Goal: Task Accomplishment & Management: Manage account settings

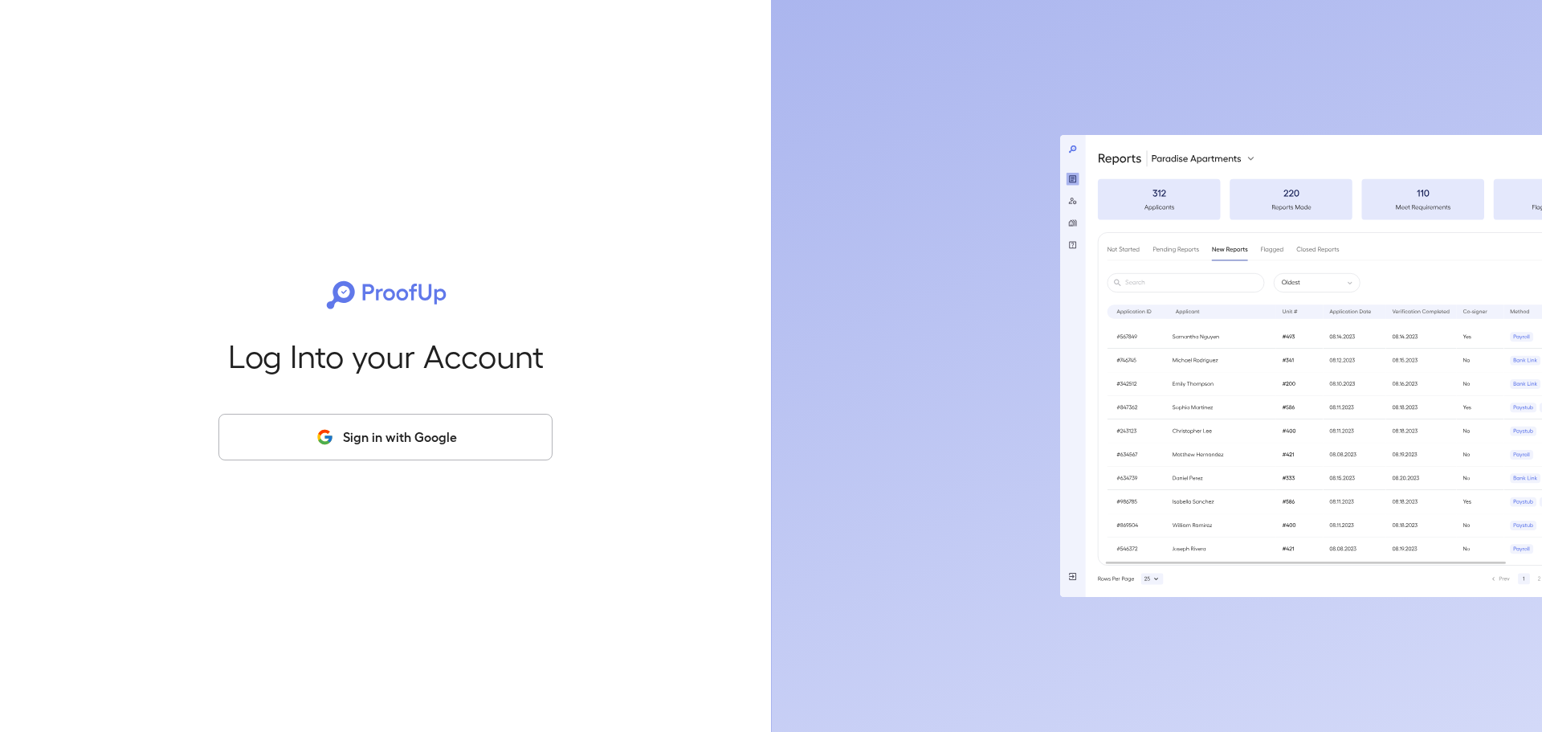
click at [388, 444] on button "Sign in with Google" at bounding box center [385, 437] width 334 height 47
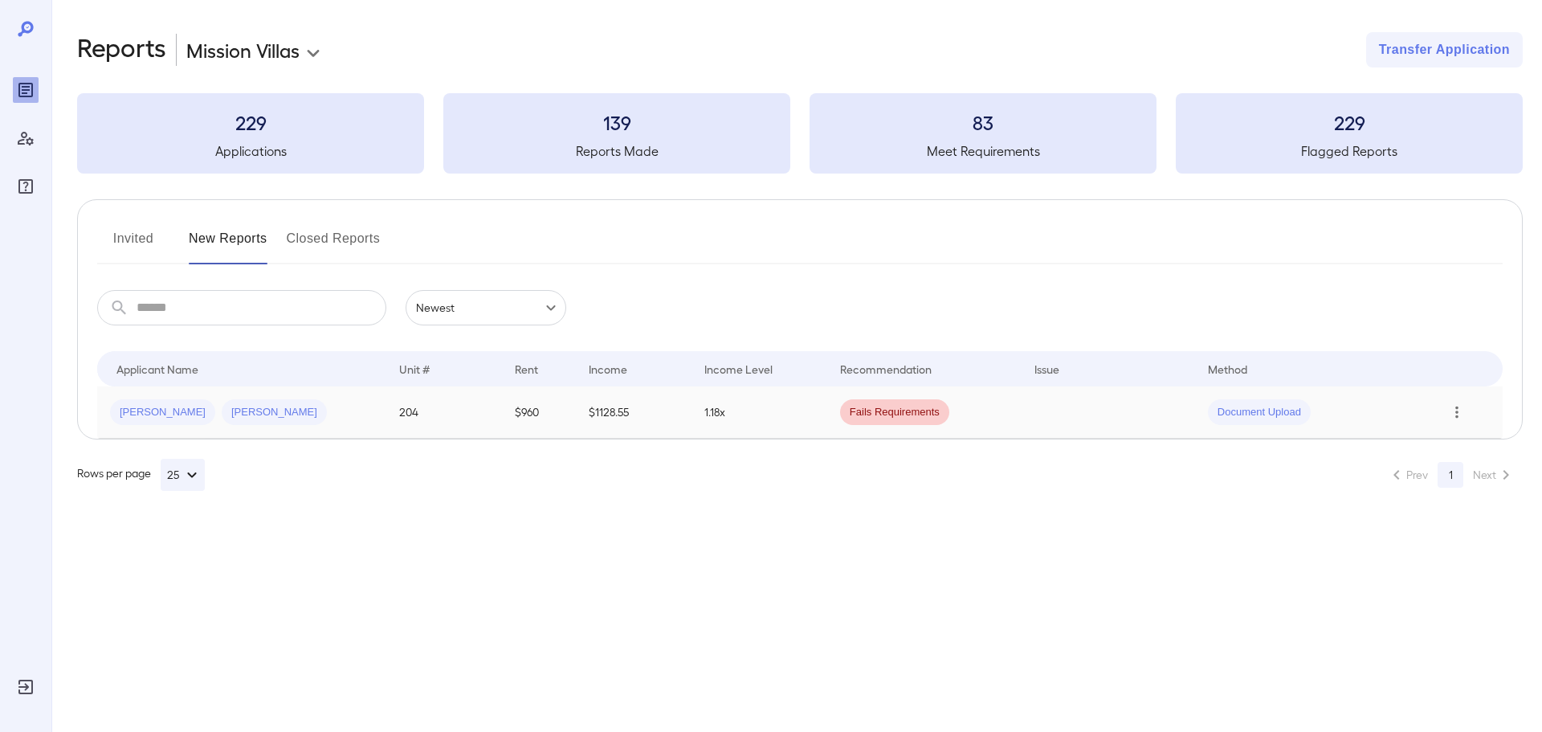
click at [1457, 414] on icon "Row Actions" at bounding box center [1457, 411] width 18 height 19
click at [314, 394] on div at bounding box center [771, 366] width 1542 height 732
click at [1456, 414] on icon "Row Actions" at bounding box center [1457, 411] width 18 height 19
click at [1458, 448] on li "View Application" at bounding box center [1465, 444] width 127 height 26
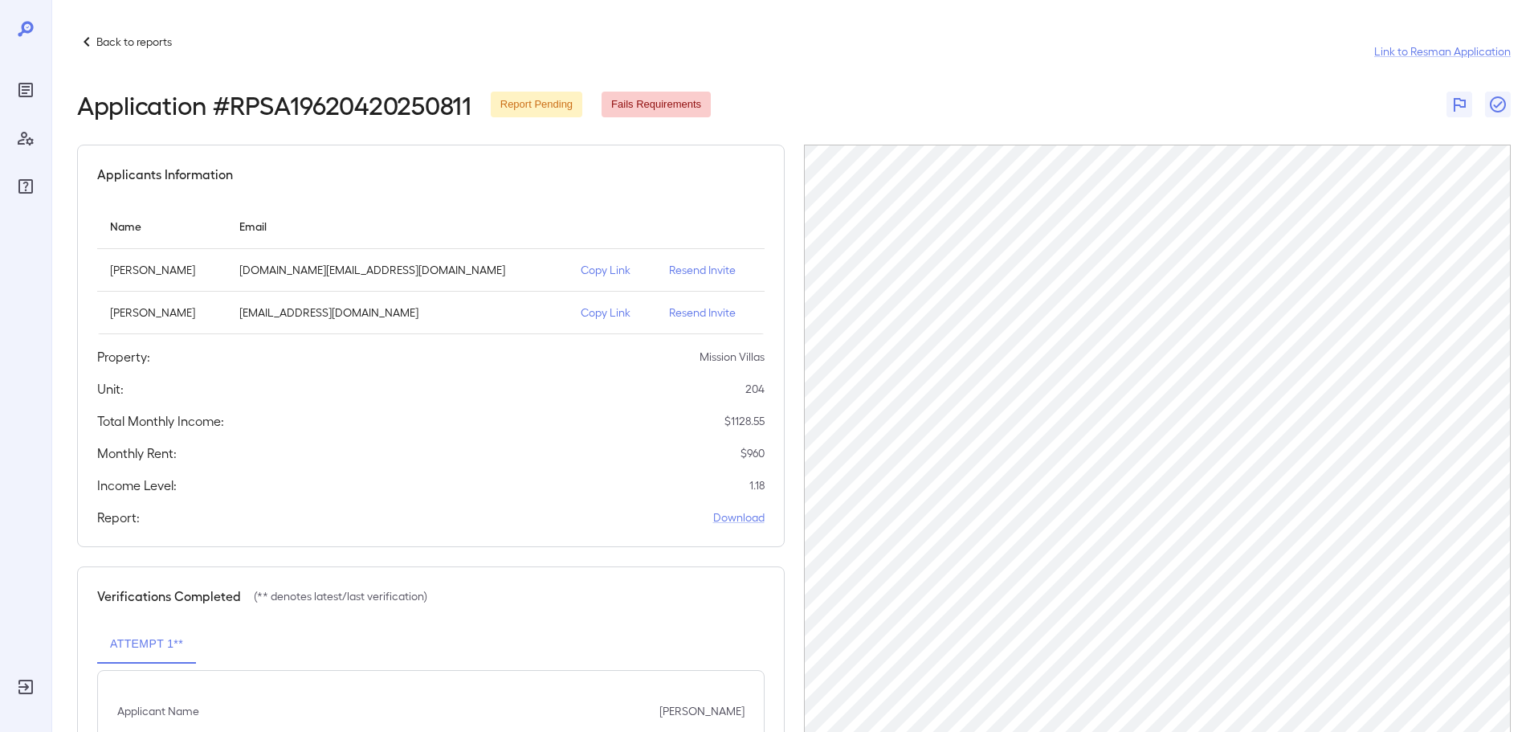
click at [687, 272] on p "Resend Invite" at bounding box center [710, 270] width 83 height 16
click at [687, 312] on p "Resend Invite" at bounding box center [710, 312] width 83 height 16
click at [685, 271] on p "Resend Invite" at bounding box center [710, 270] width 83 height 16
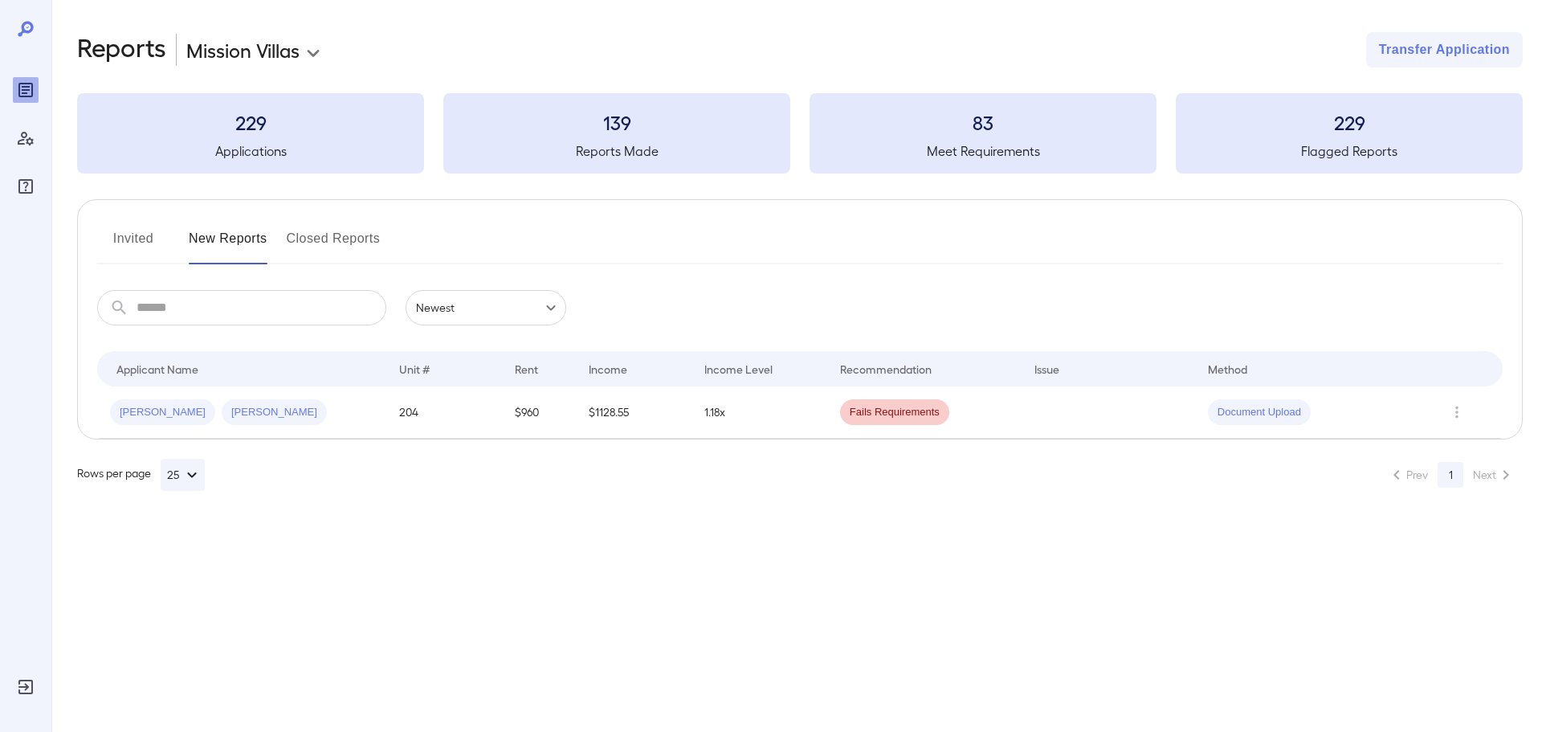
click at [140, 235] on button "Invited" at bounding box center [133, 245] width 72 height 39
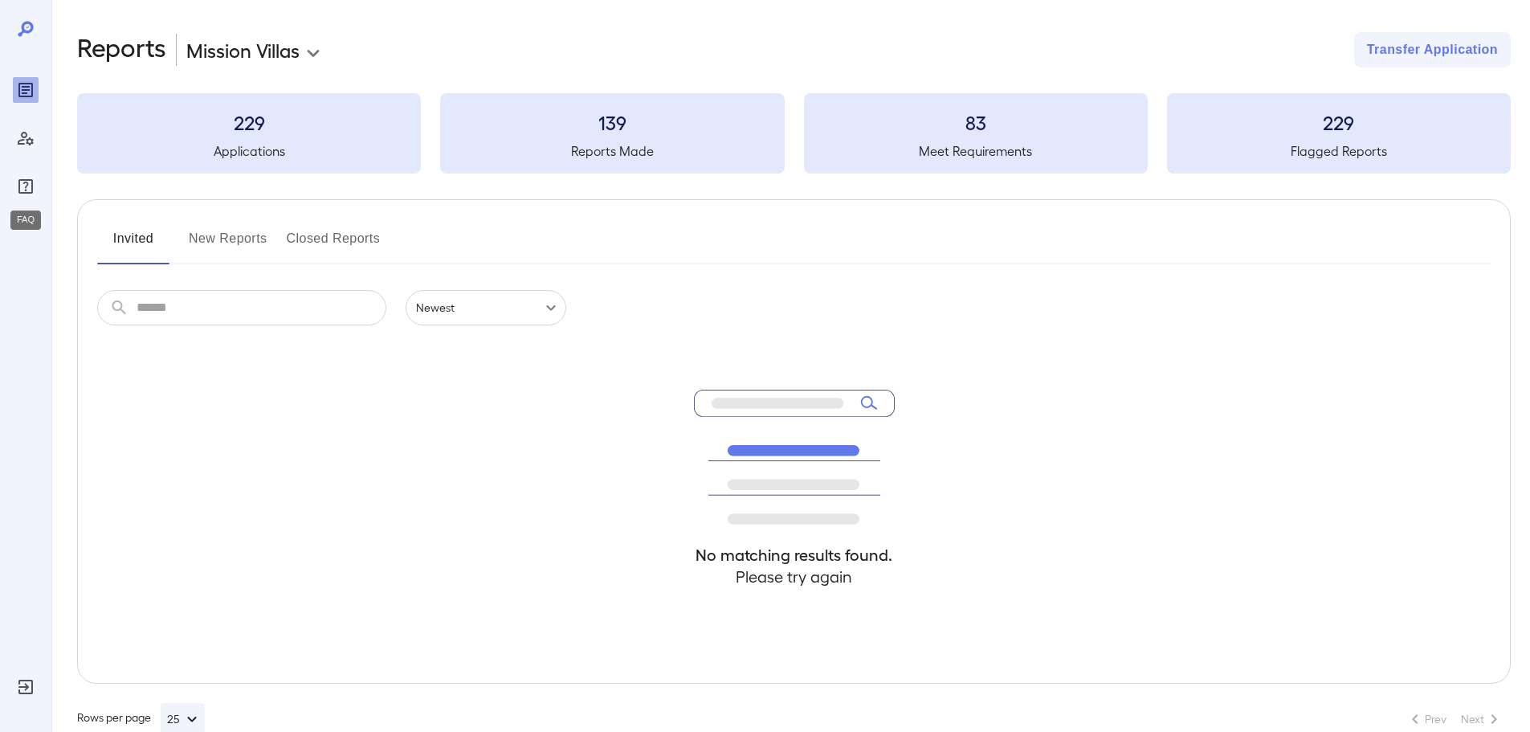
click at [21, 193] on icon "FAQ" at bounding box center [25, 186] width 14 height 14
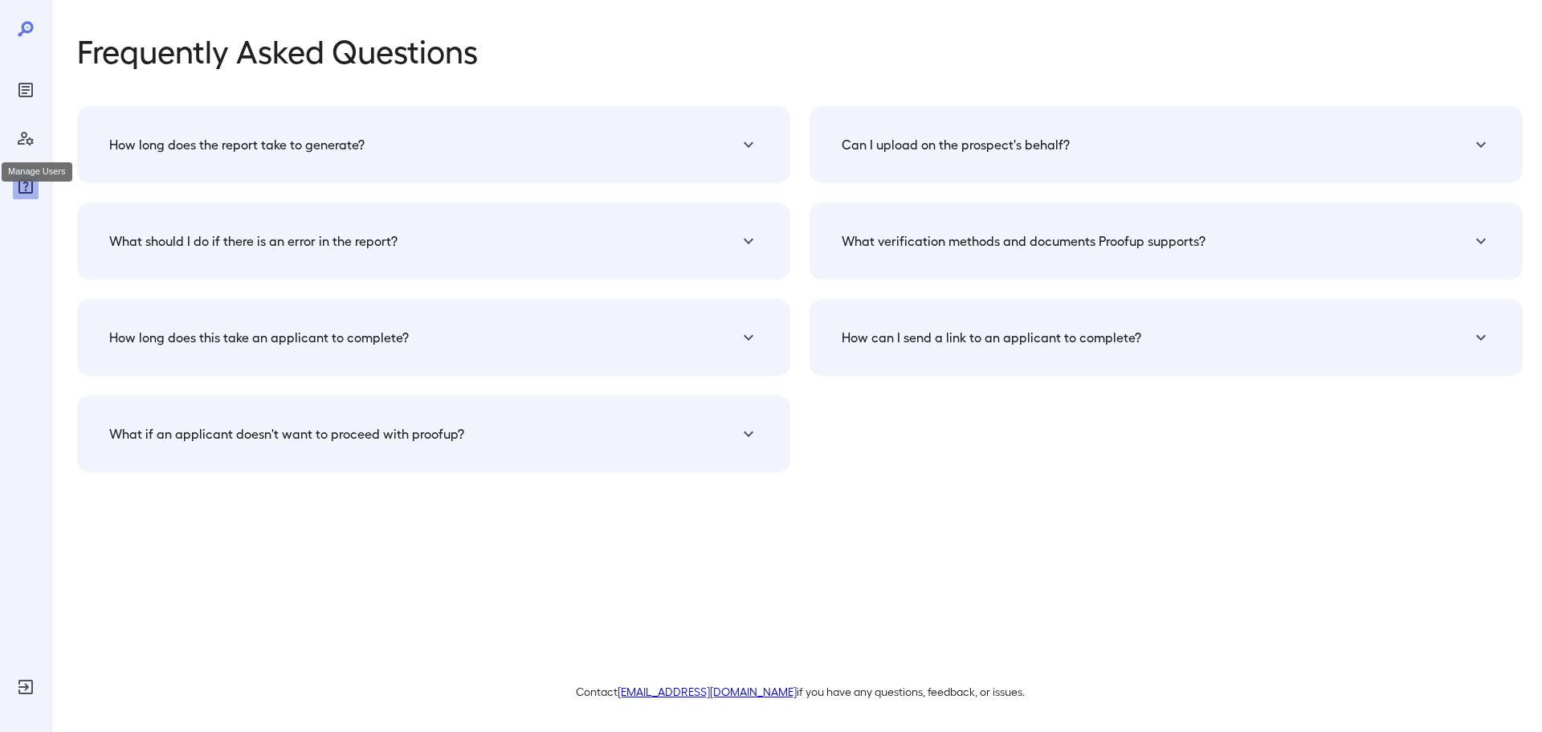
click at [23, 138] on icon "Manage Users" at bounding box center [25, 138] width 19 height 19
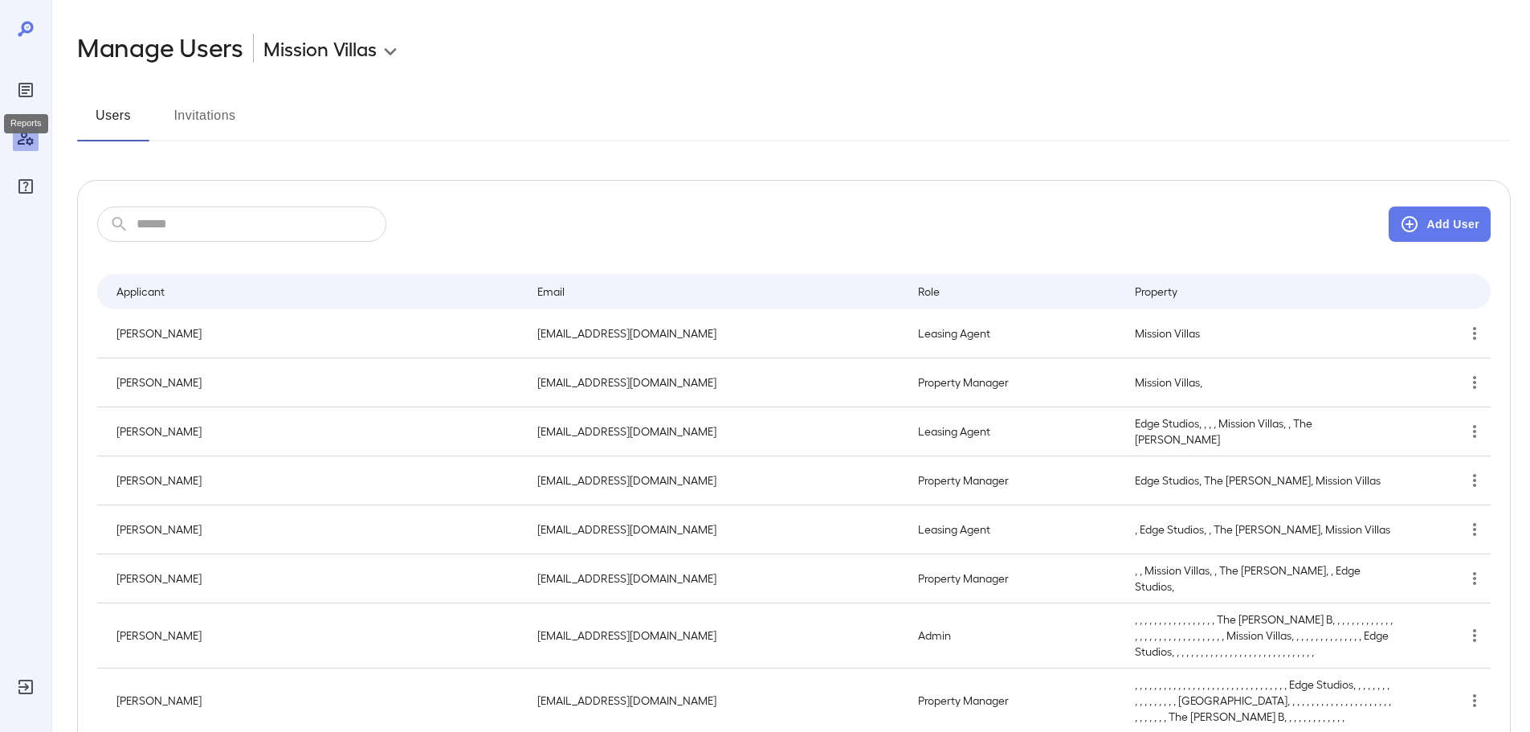
click at [28, 85] on icon "Reports" at bounding box center [25, 89] width 19 height 19
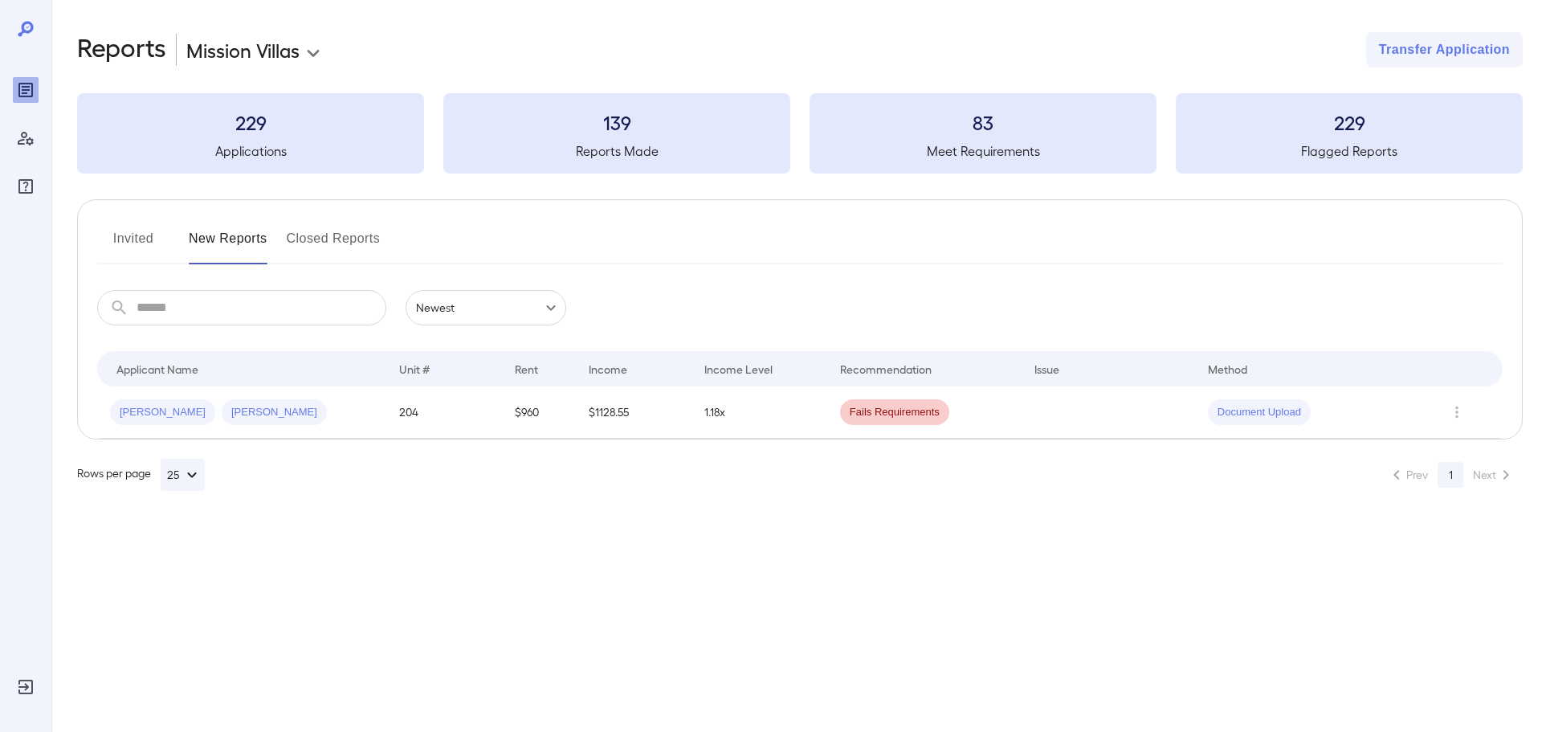
click at [24, 681] on icon "Log Out" at bounding box center [25, 686] width 14 height 14
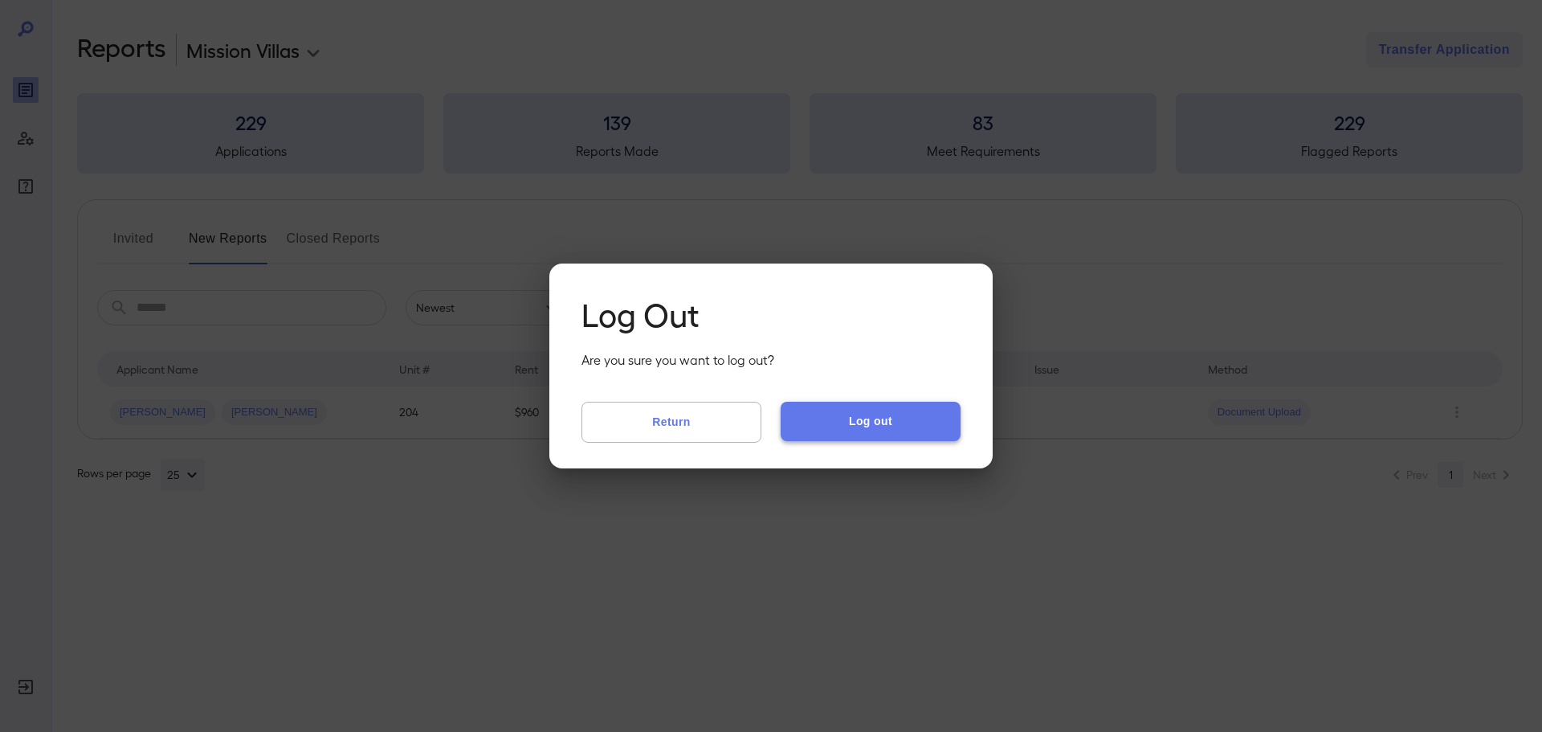
click at [887, 423] on button "Log out" at bounding box center [871, 421] width 180 height 39
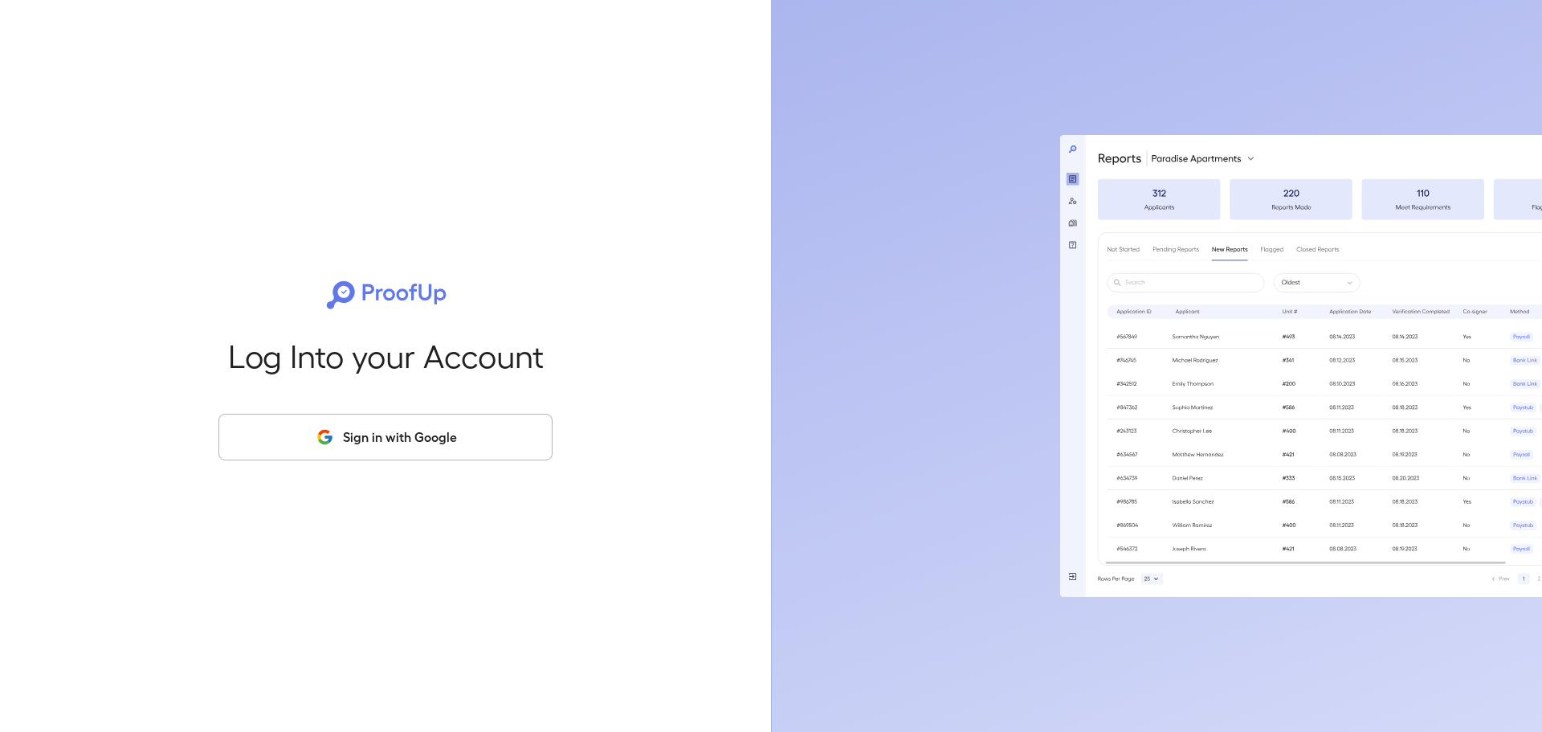
click at [471, 442] on button "Sign in with Google" at bounding box center [385, 437] width 334 height 47
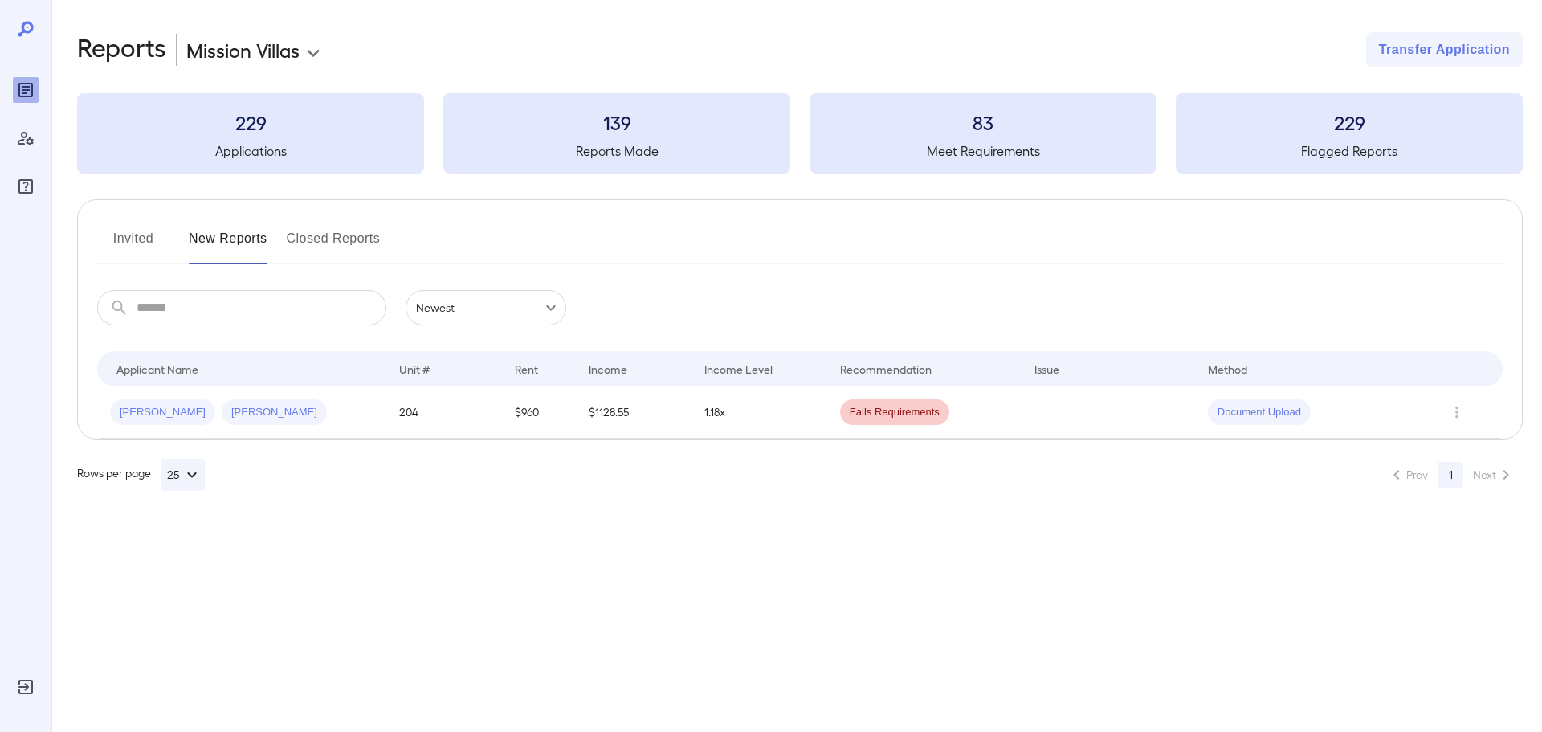
click at [131, 230] on button "Invited" at bounding box center [133, 245] width 72 height 39
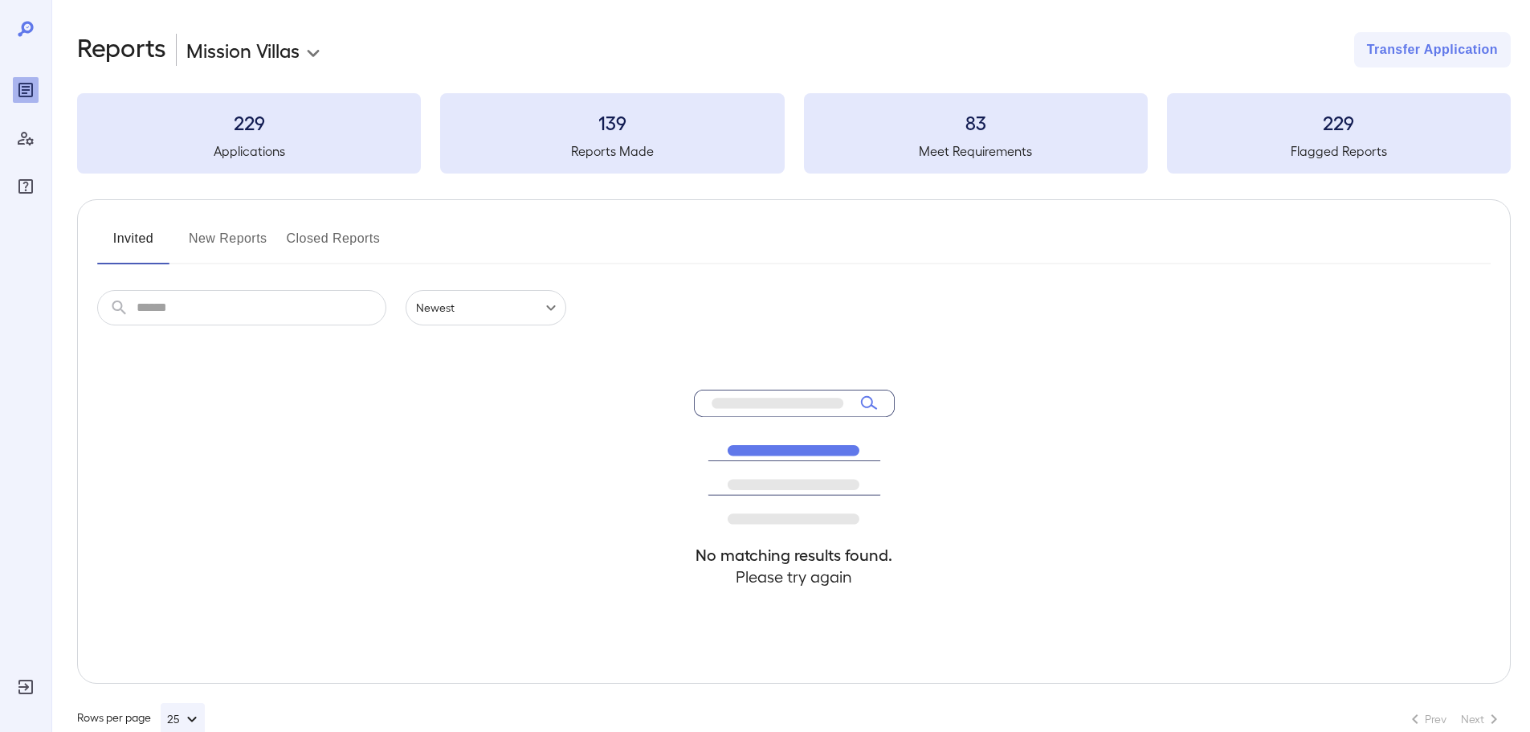
click at [328, 243] on button "Closed Reports" at bounding box center [334, 245] width 94 height 39
click at [220, 243] on button "New Reports" at bounding box center [228, 245] width 79 height 39
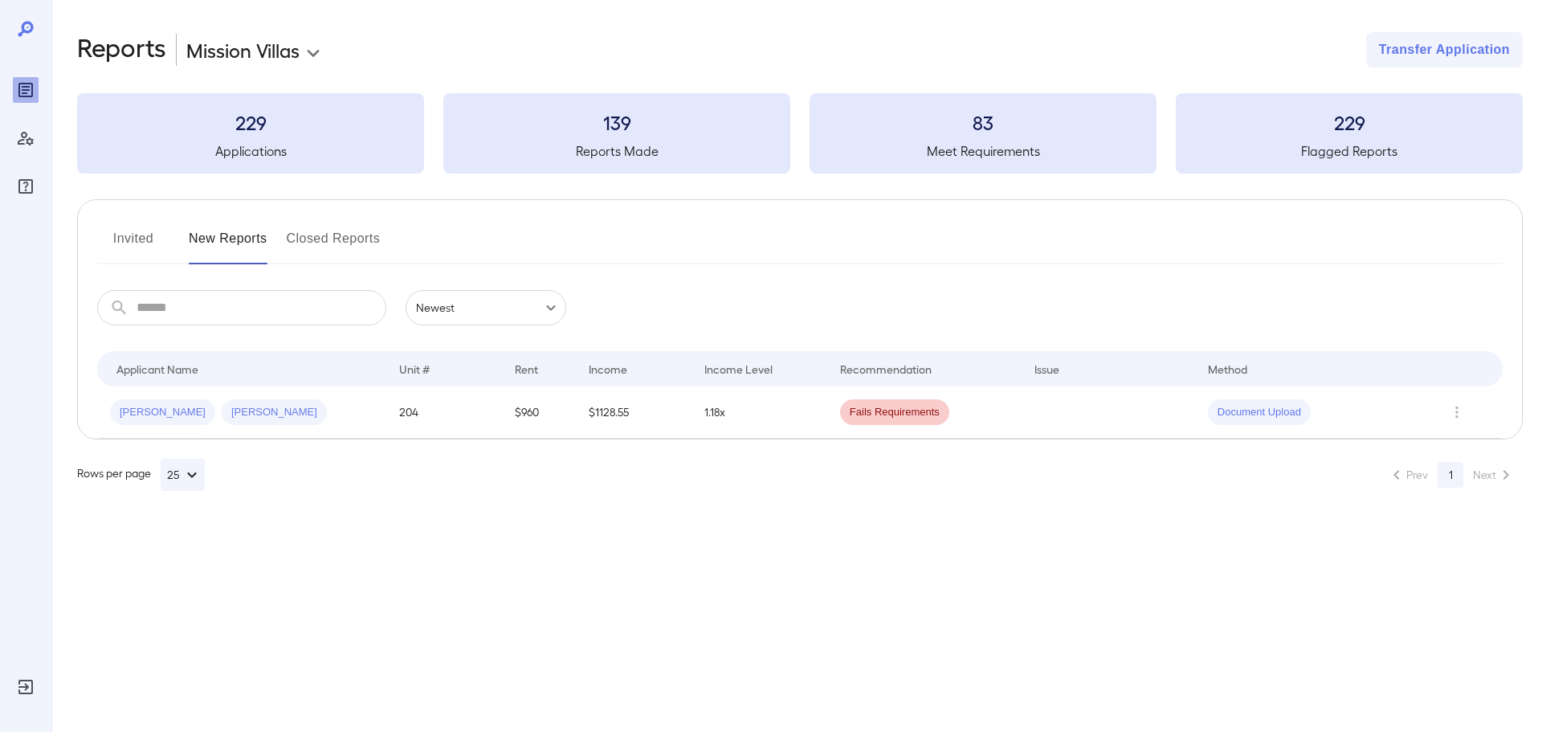
click at [129, 229] on button "Invited" at bounding box center [133, 245] width 72 height 39
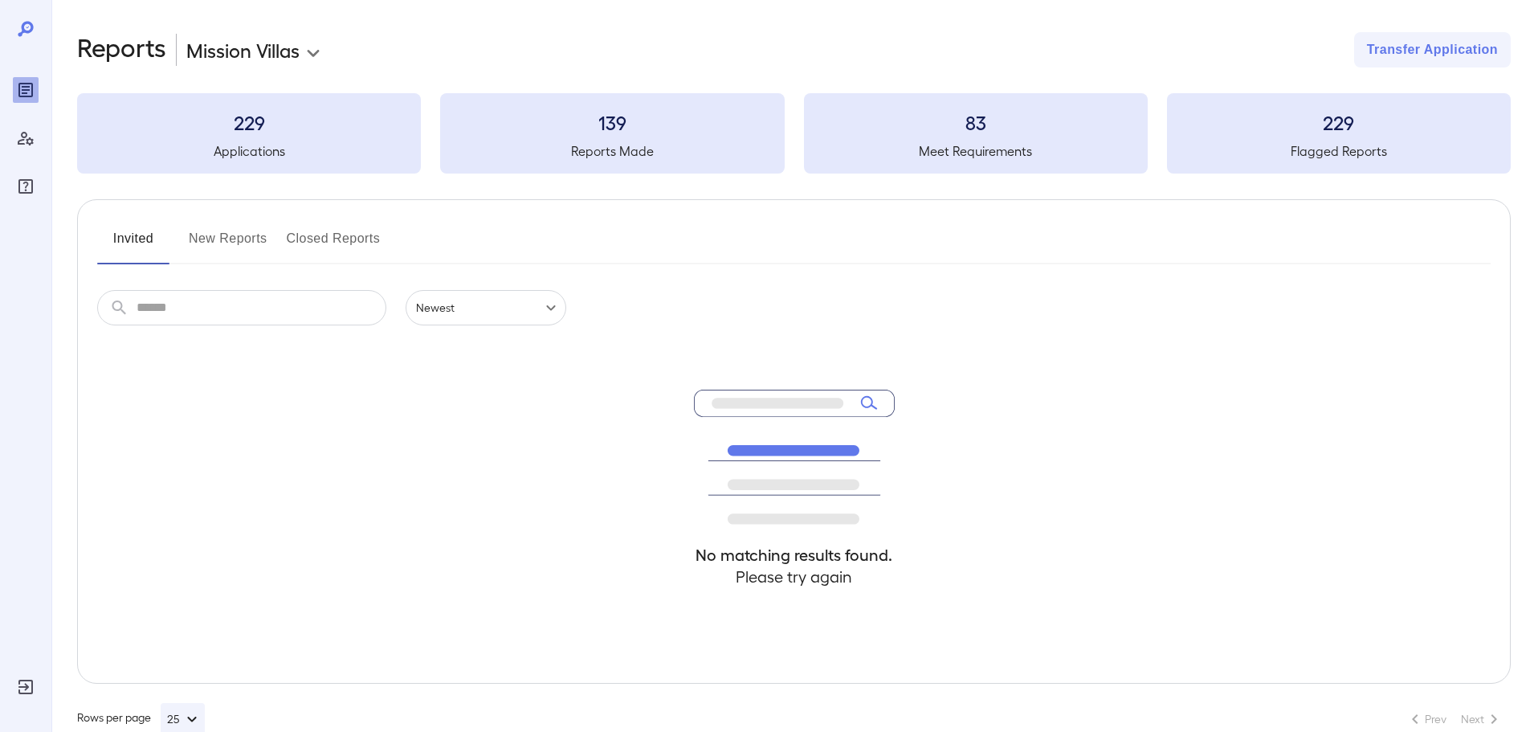
click at [254, 235] on button "New Reports" at bounding box center [228, 245] width 79 height 39
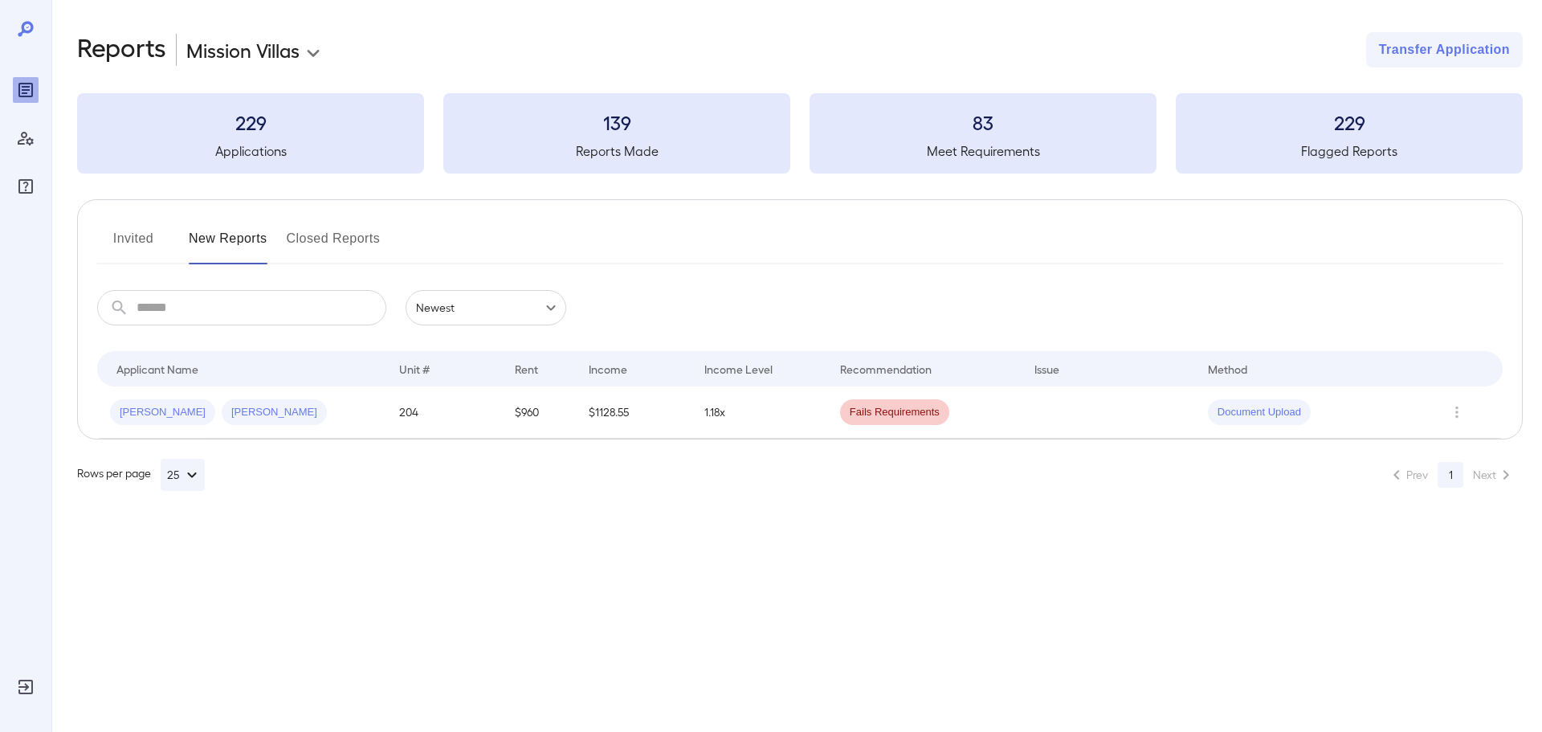
click at [118, 242] on button "Invited" at bounding box center [133, 245] width 72 height 39
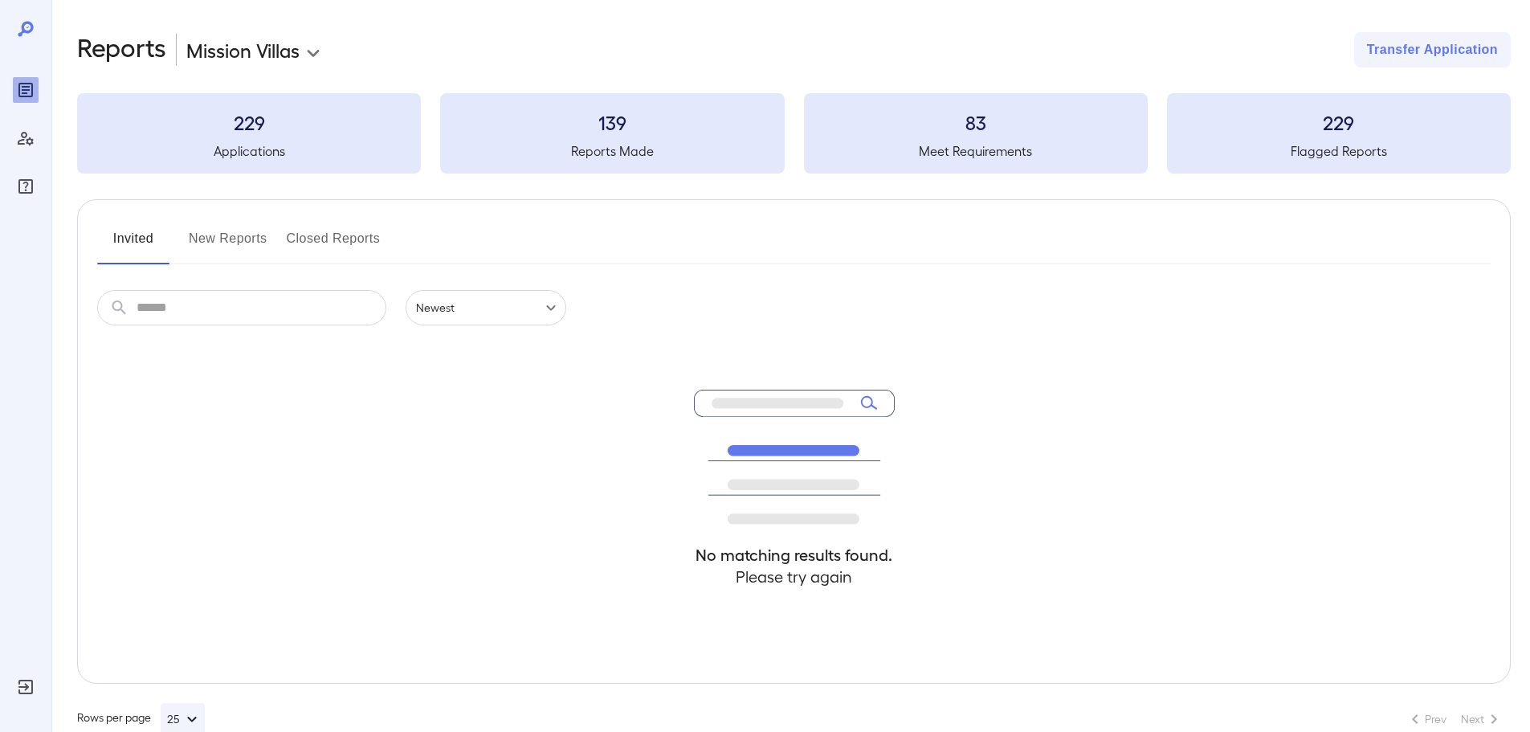
click at [218, 235] on button "New Reports" at bounding box center [228, 245] width 79 height 39
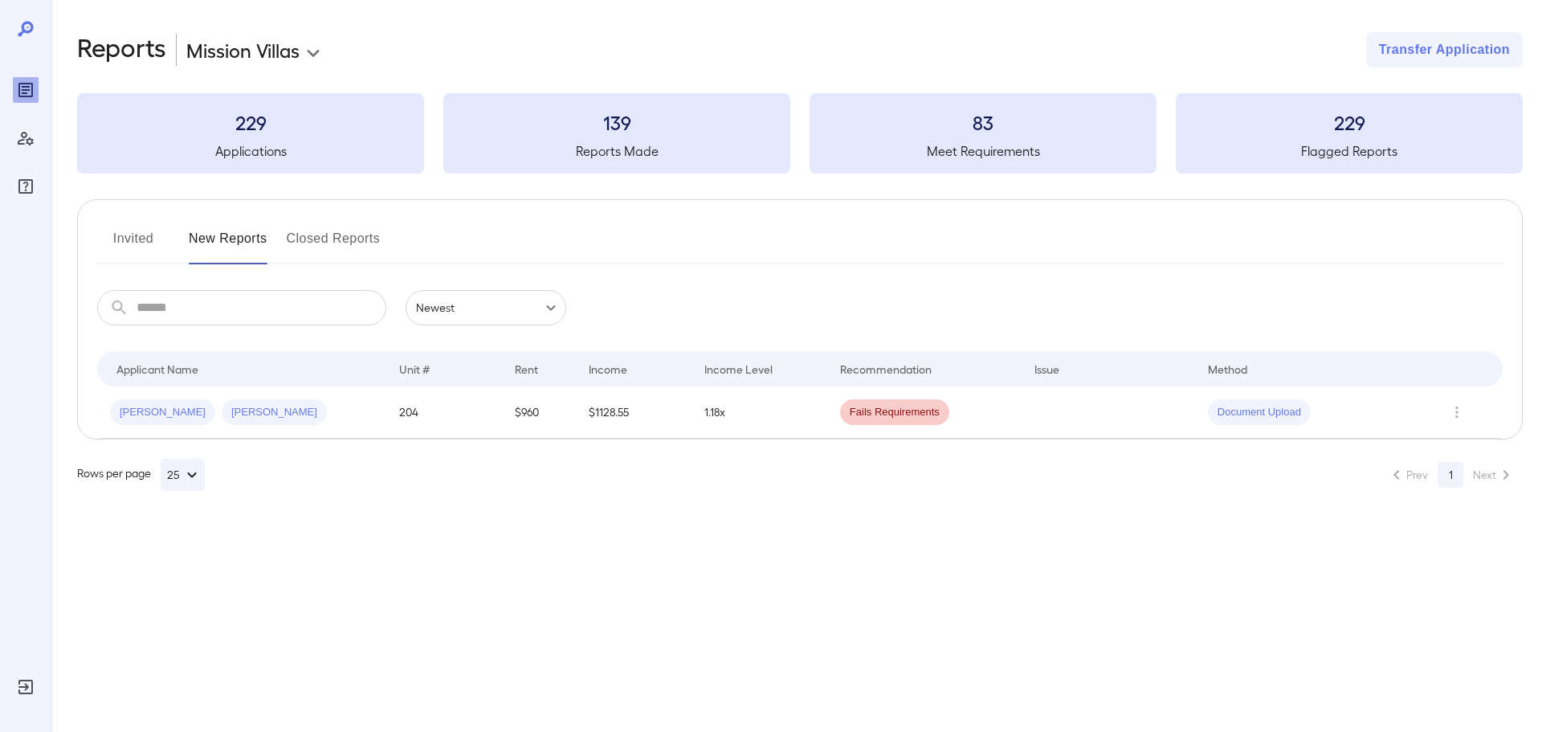
click at [22, 679] on icon "Log Out" at bounding box center [25, 686] width 14 height 14
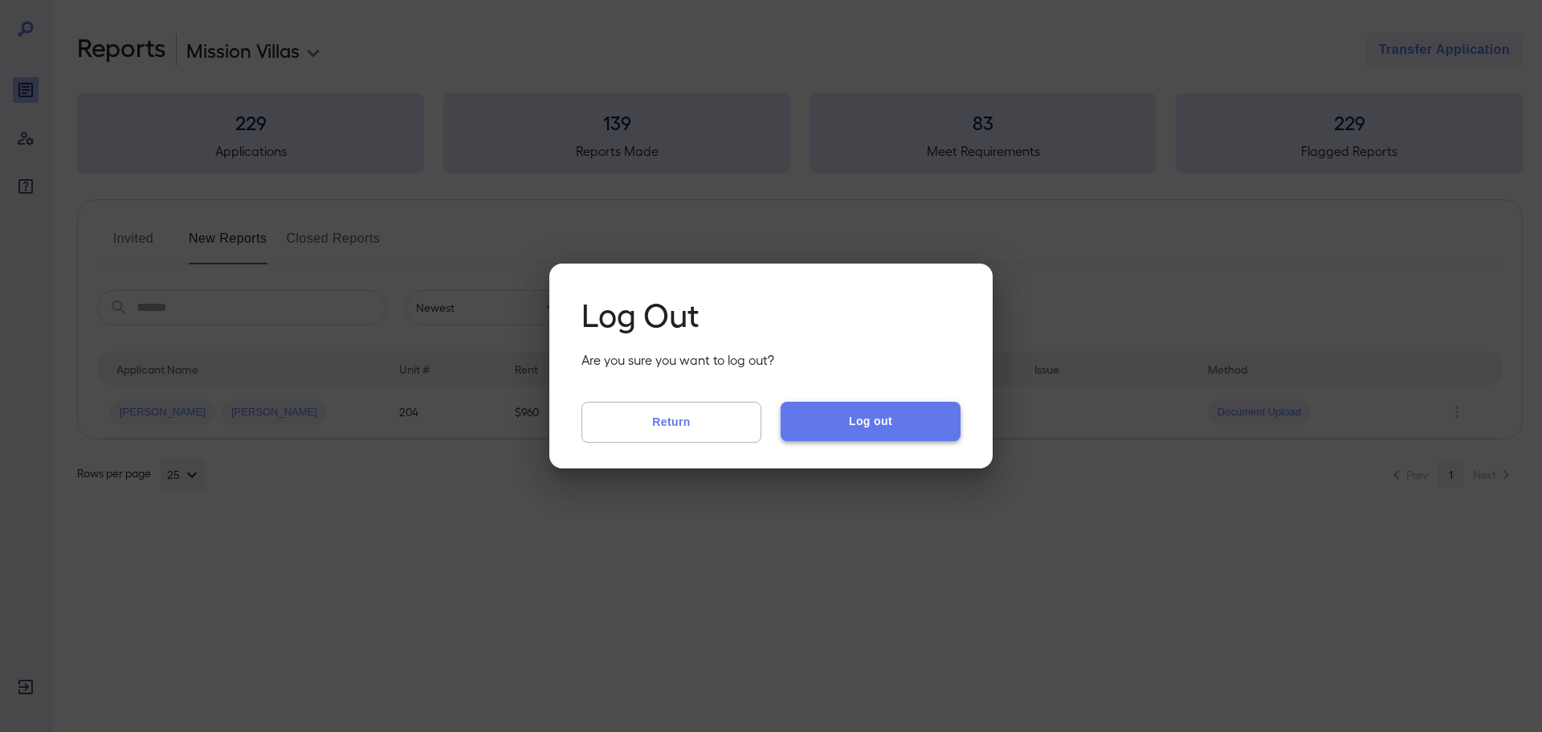
click at [868, 422] on button "Log out" at bounding box center [871, 421] width 180 height 39
click at [835, 427] on button "Log out" at bounding box center [871, 421] width 180 height 39
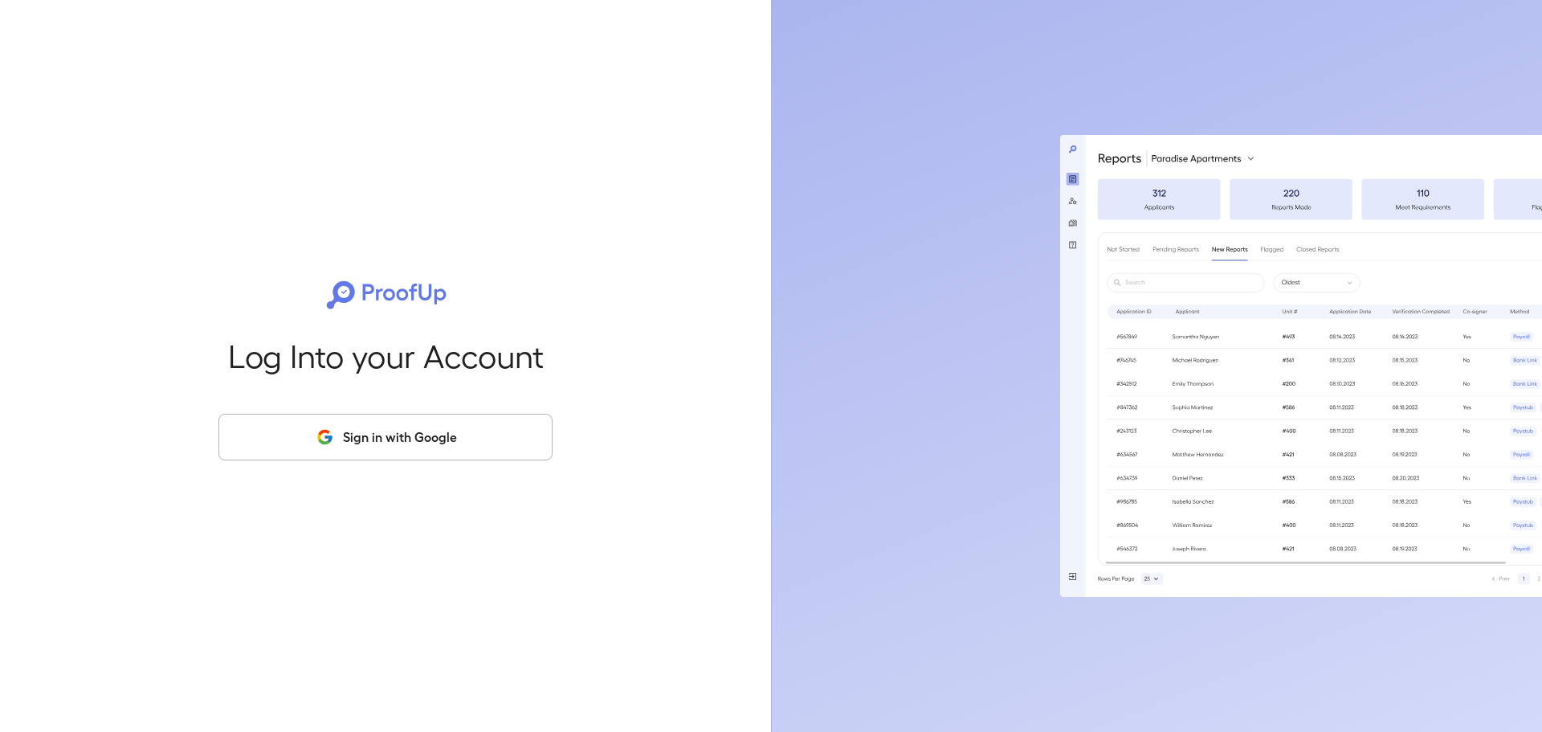
click at [443, 453] on button "Sign in with Google" at bounding box center [385, 437] width 334 height 47
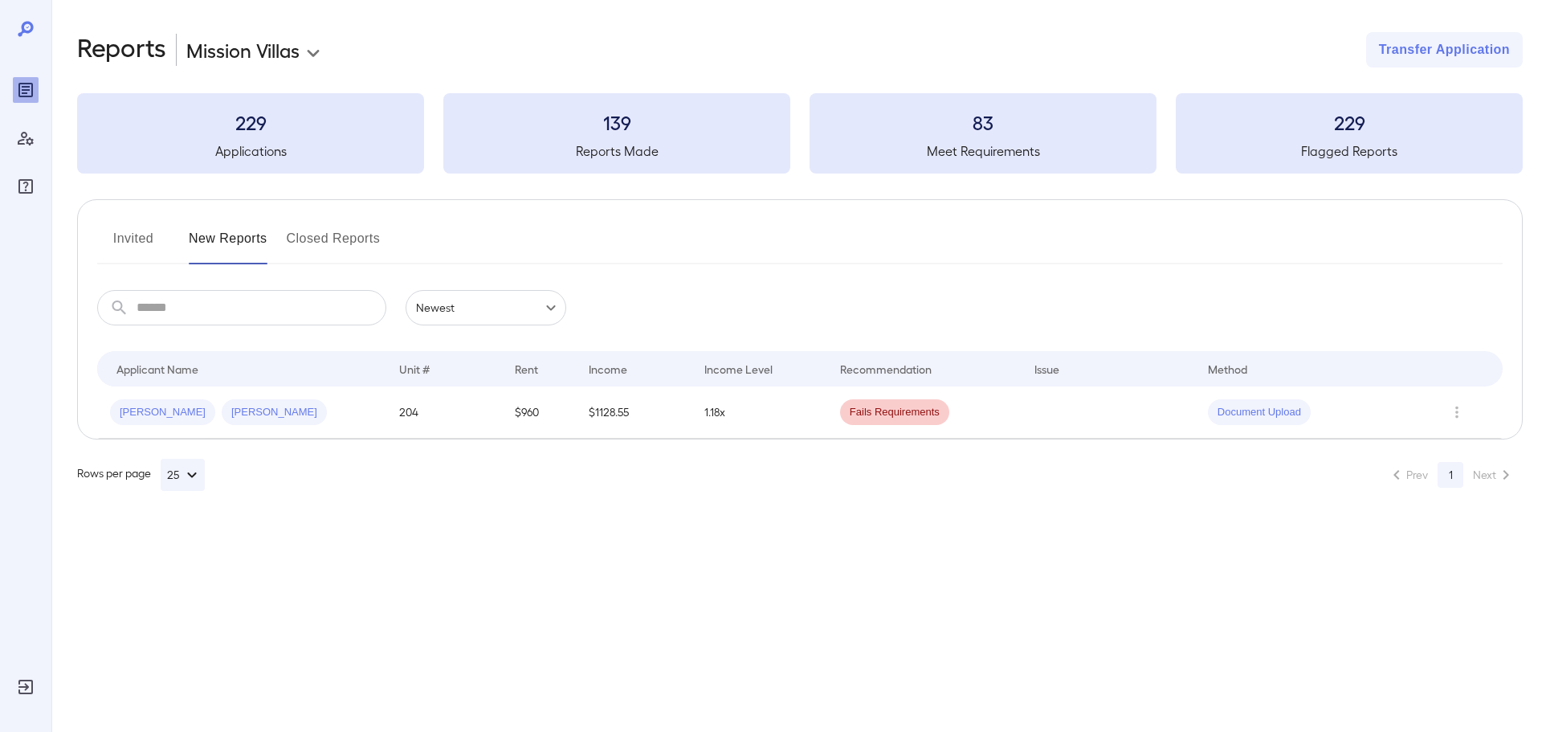
click at [226, 239] on button "New Reports" at bounding box center [228, 245] width 79 height 39
click at [1462, 411] on icon "Row Actions" at bounding box center [1457, 411] width 18 height 19
click at [1433, 466] on li "View Report" at bounding box center [1465, 470] width 127 height 26
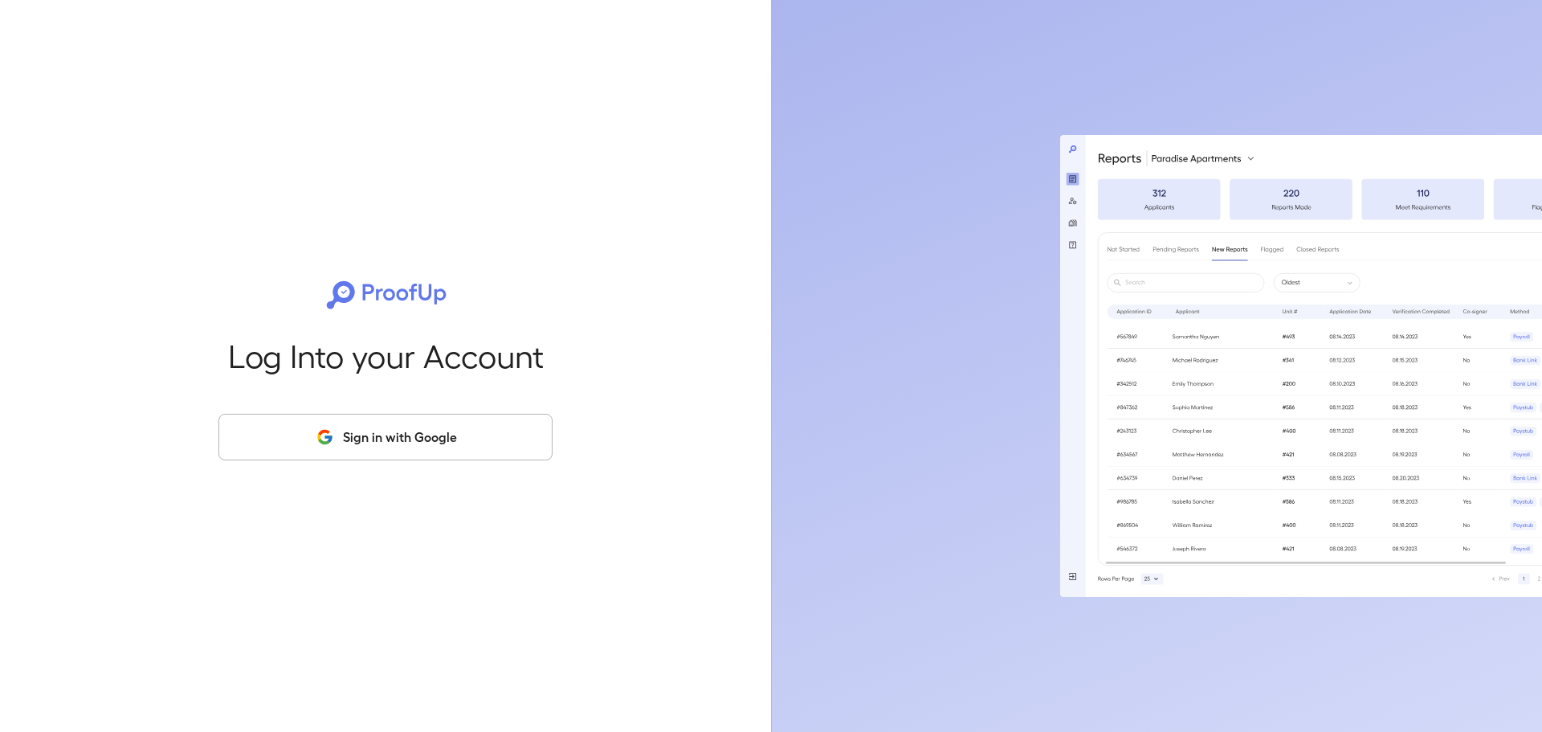
click at [468, 440] on button "Sign in with Google" at bounding box center [385, 437] width 334 height 47
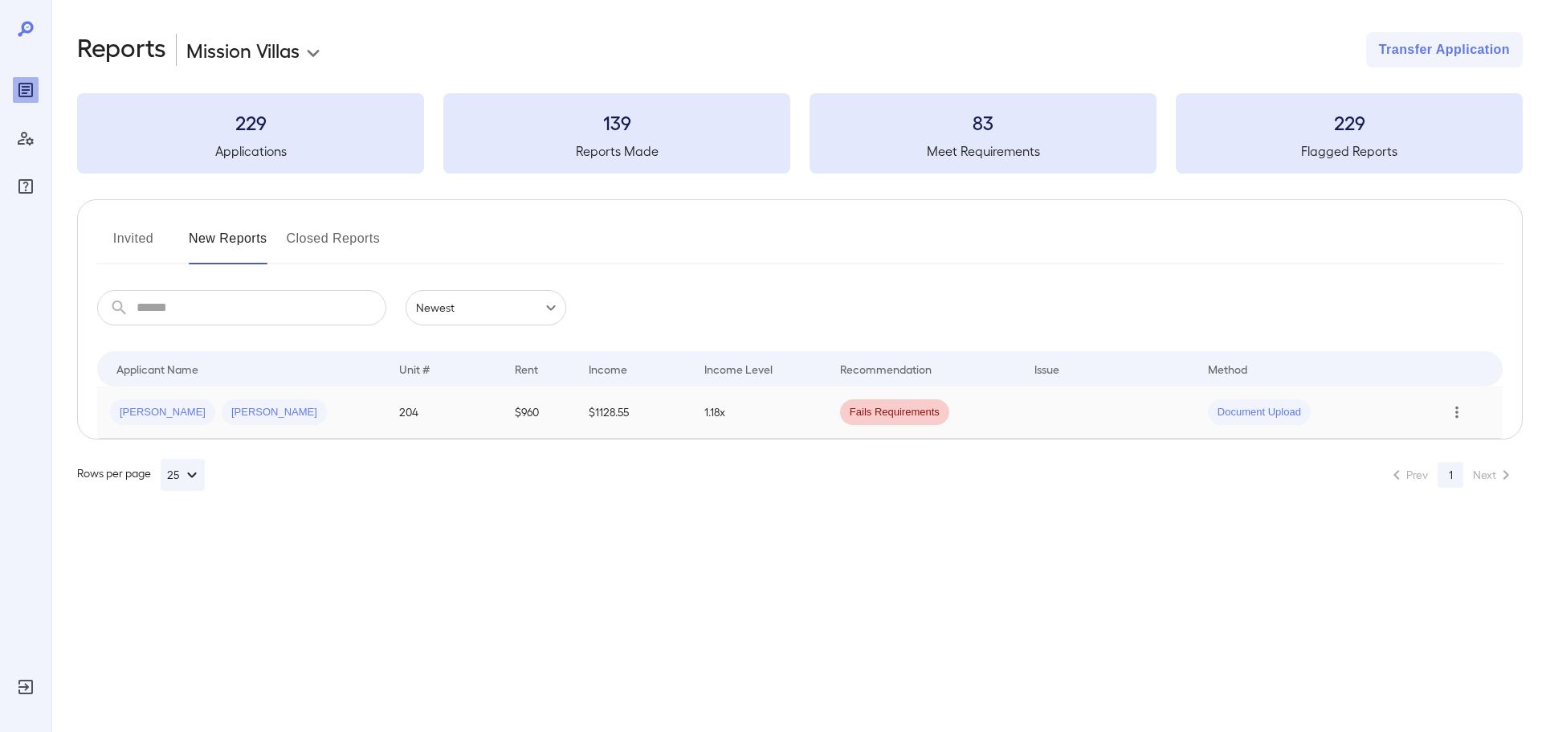
click at [1459, 412] on icon "Row Actions" at bounding box center [1457, 411] width 18 height 19
click at [1424, 444] on li "View Application" at bounding box center [1465, 444] width 127 height 26
